Goal: Find specific page/section: Find specific page/section

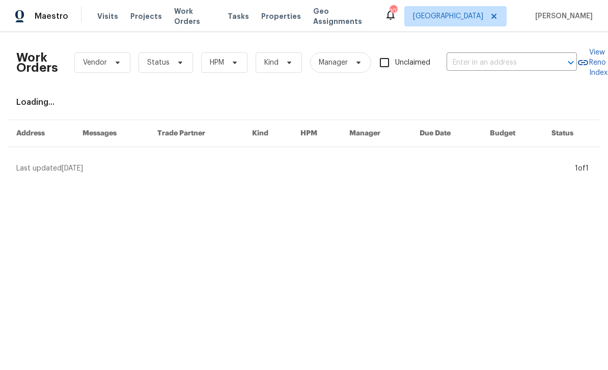
click at [488, 63] on input "text" at bounding box center [497, 63] width 102 height 16
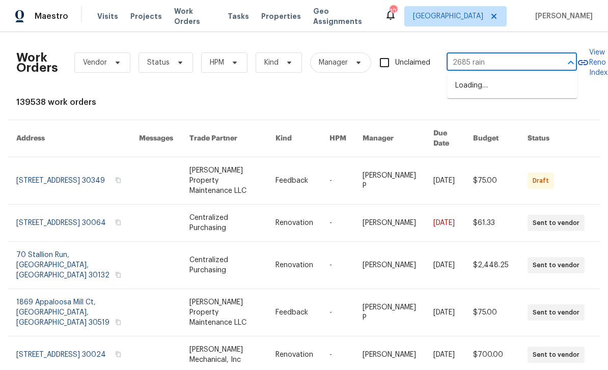
type input "2685 rainb"
click at [518, 94] on li "[STREET_ADDRESS]" at bounding box center [512, 85] width 130 height 17
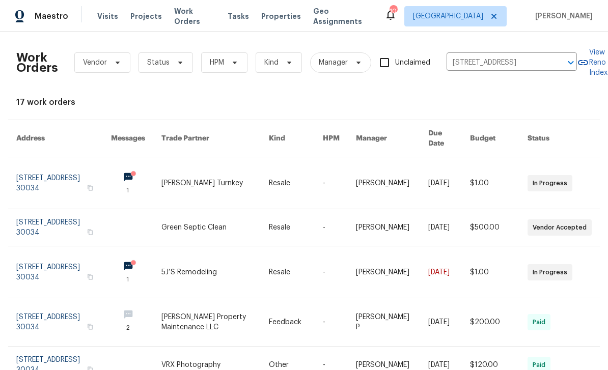
click at [37, 174] on link at bounding box center [63, 182] width 95 height 51
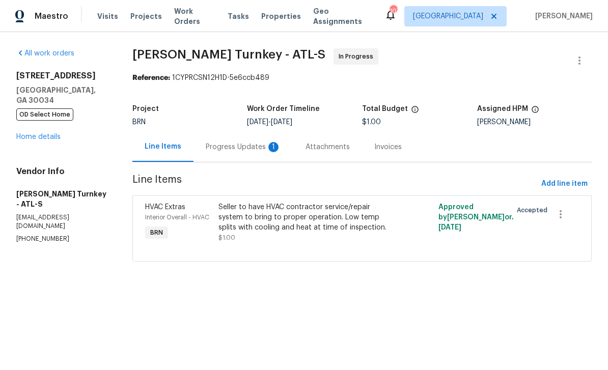
click at [232, 142] on div "Progress Updates 1" at bounding box center [243, 147] width 75 height 10
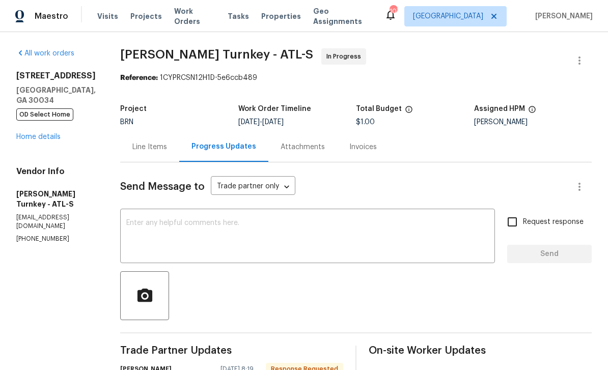
click at [138, 142] on div "Line Items" at bounding box center [149, 147] width 35 height 10
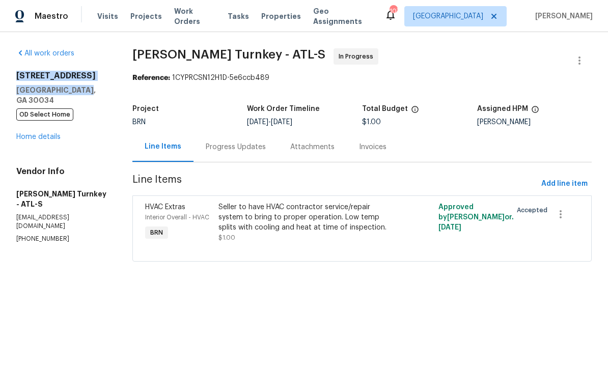
click at [319, 146] on div "Attachments" at bounding box center [312, 147] width 44 height 10
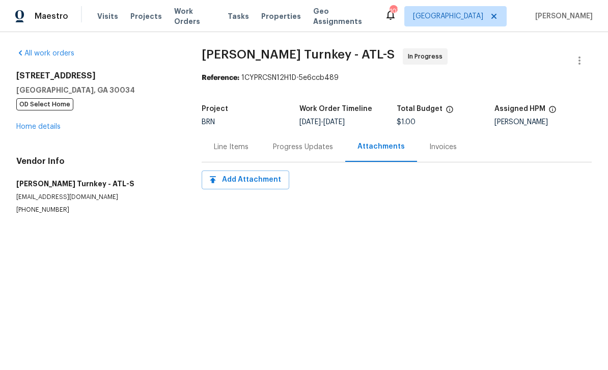
click at [316, 149] on div "Progress Updates" at bounding box center [303, 147] width 60 height 10
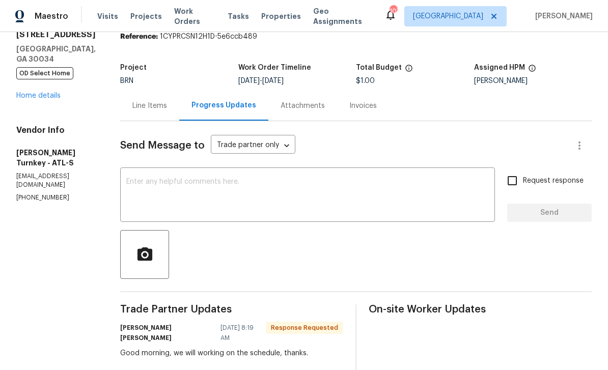
scroll to position [40, 0]
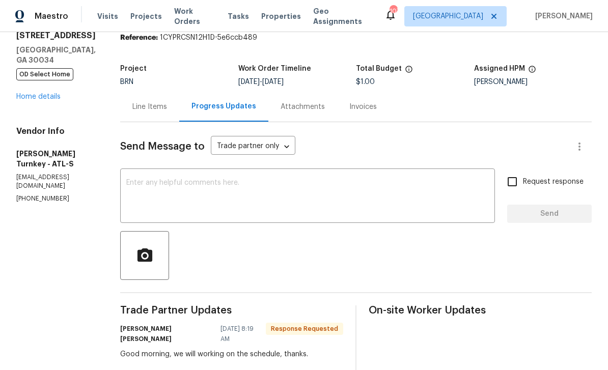
click at [300, 100] on div "Attachments" at bounding box center [302, 107] width 69 height 30
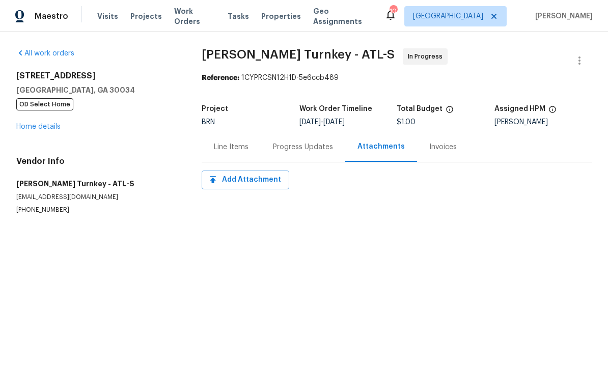
click at [98, 18] on span "Visits" at bounding box center [107, 16] width 21 height 10
